Goal: Task Accomplishment & Management: Manage account settings

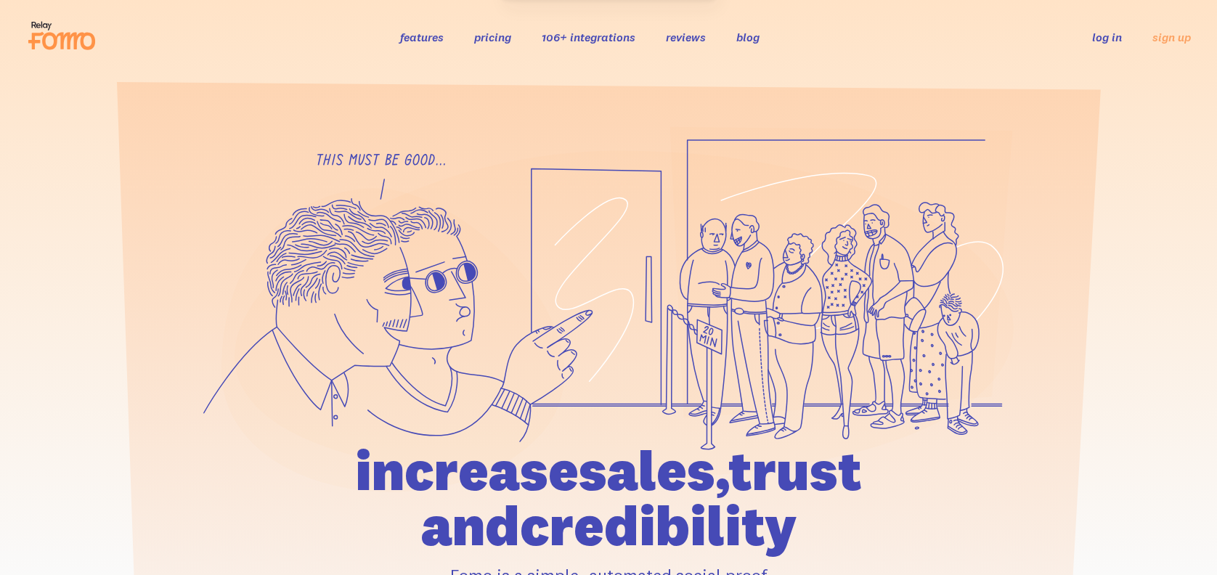
click at [1121, 47] on div "features pricing 106+ integrations reviews blog log in sign up log in sign up" at bounding box center [608, 36] width 1165 height 39
click at [1095, 35] on link "log in" at bounding box center [1107, 37] width 30 height 15
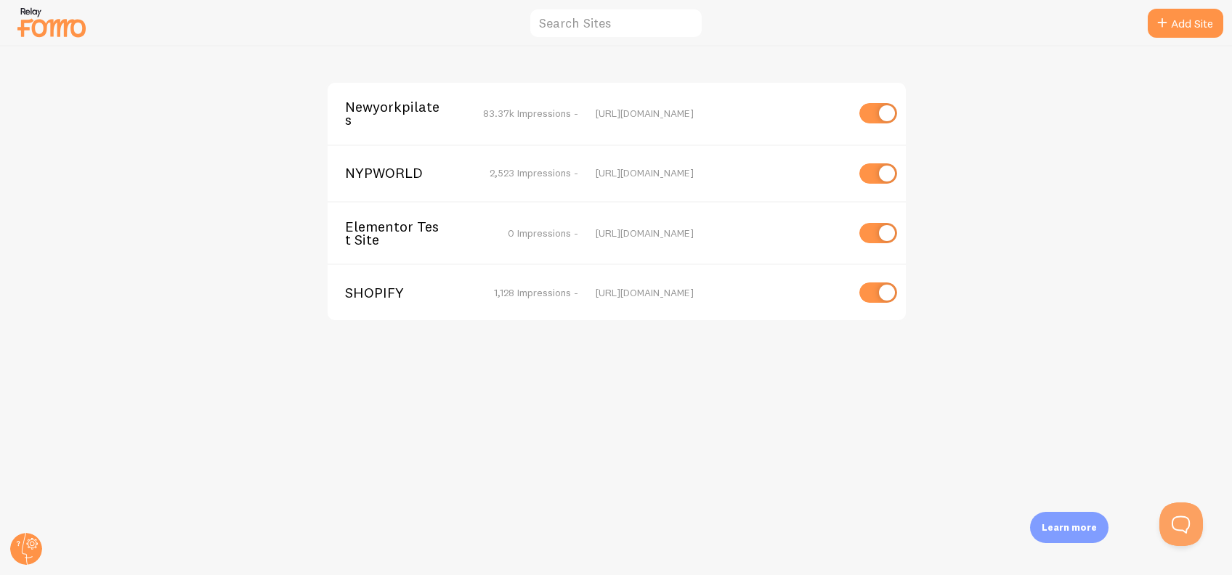
click at [384, 112] on span "Newyorkpilates" at bounding box center [403, 113] width 117 height 27
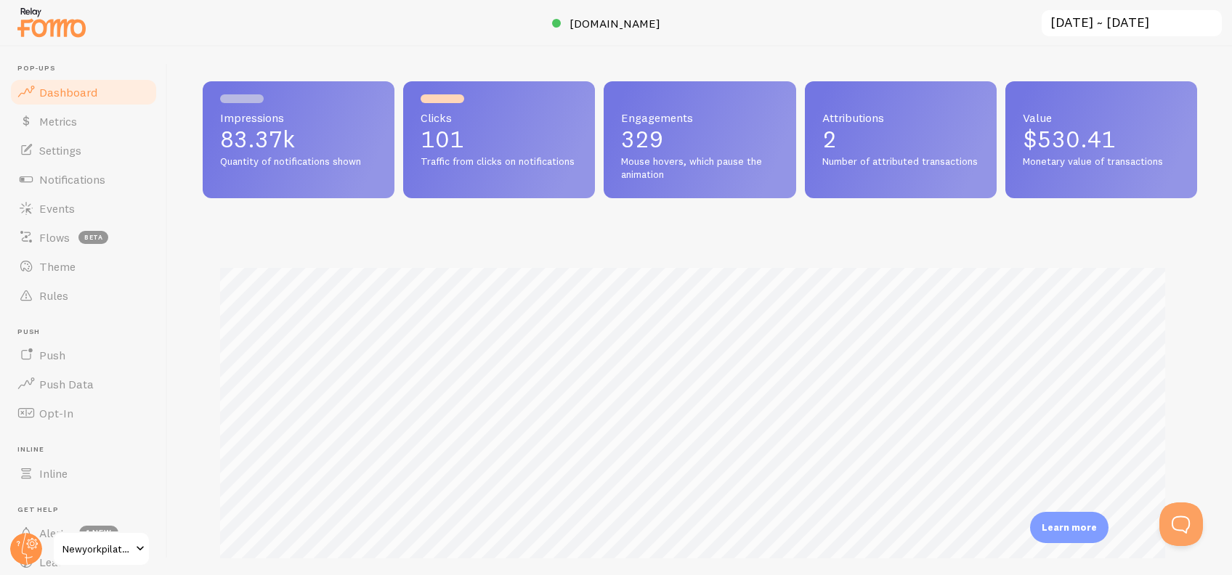
scroll to position [381, 980]
click at [81, 173] on span "Notifications" at bounding box center [72, 179] width 66 height 15
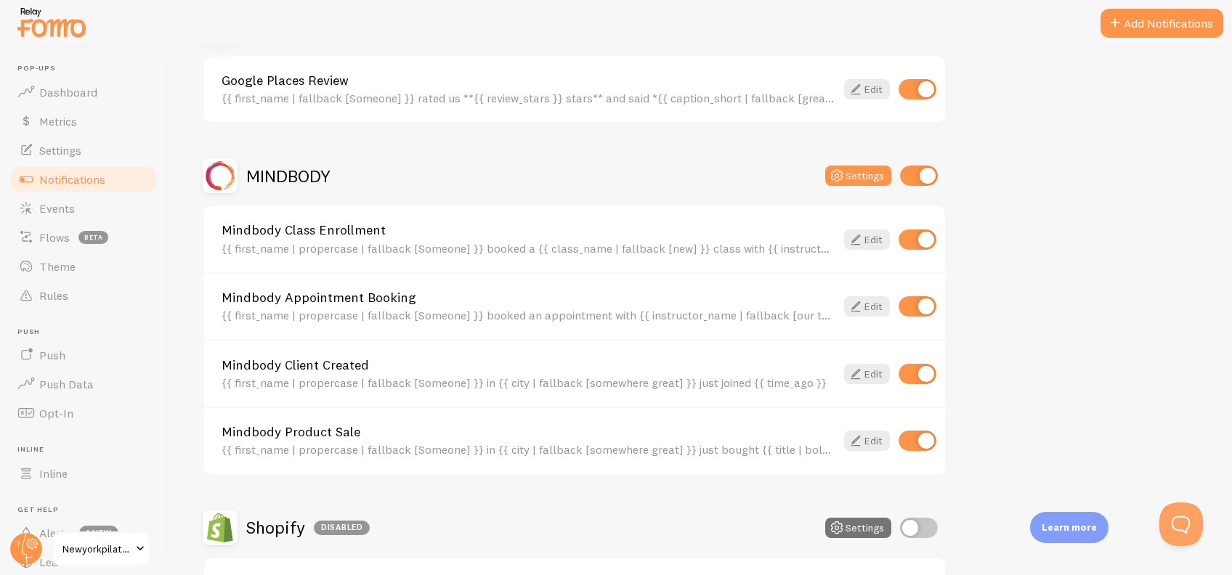
scroll to position [1626, 0]
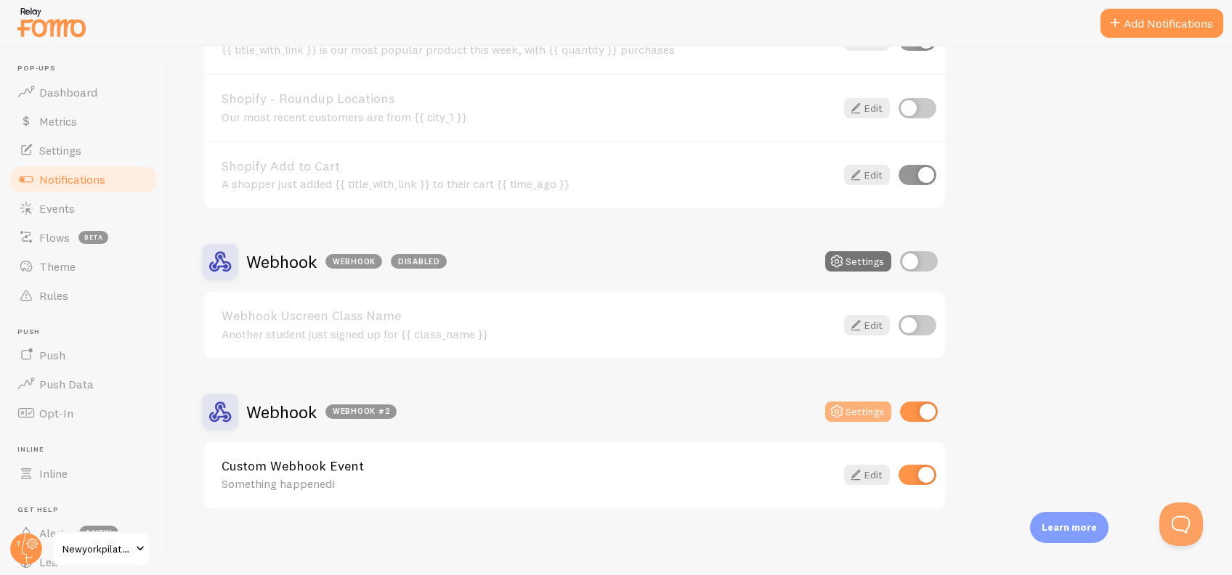
click at [880, 402] on button "Settings" at bounding box center [858, 412] width 66 height 20
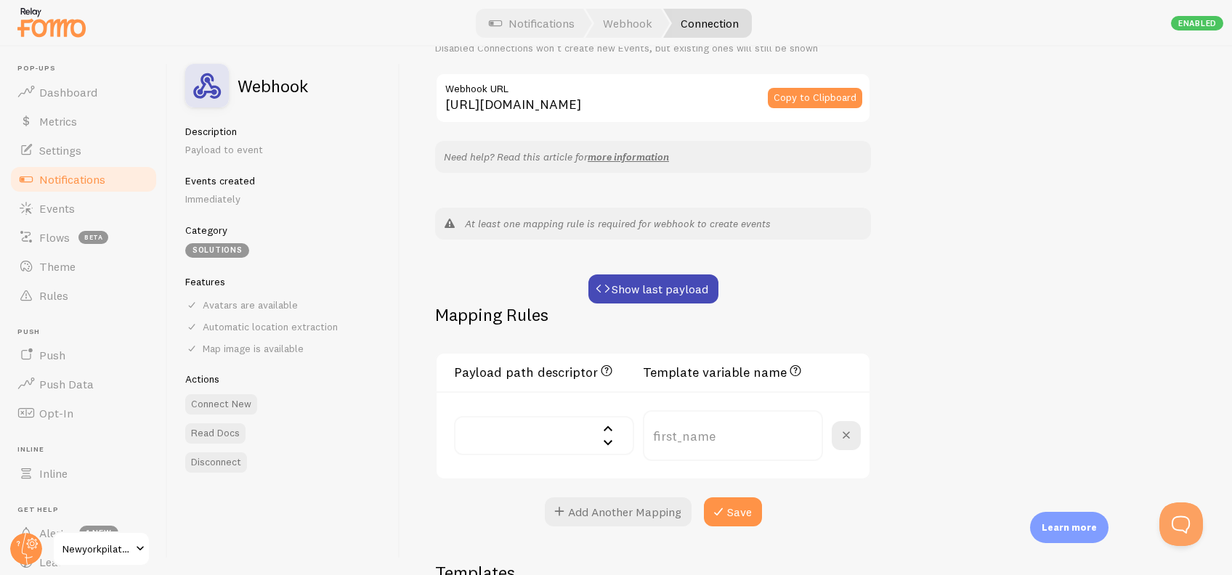
scroll to position [213, 0]
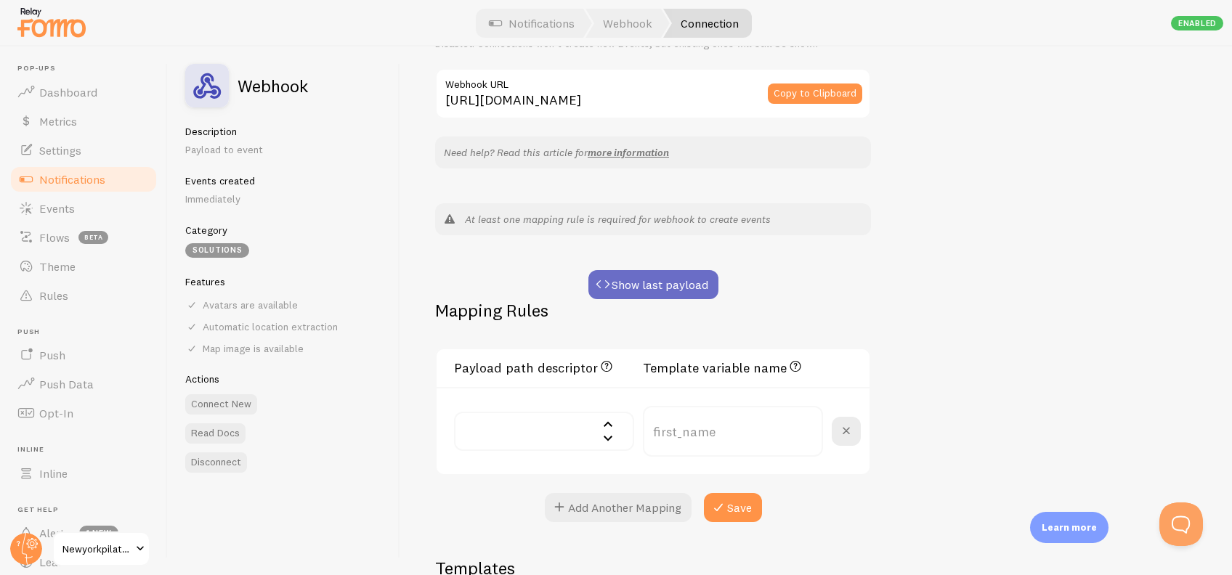
click at [680, 284] on button "Show last payload" at bounding box center [653, 284] width 130 height 29
